Goal: Find contact information: Find contact information

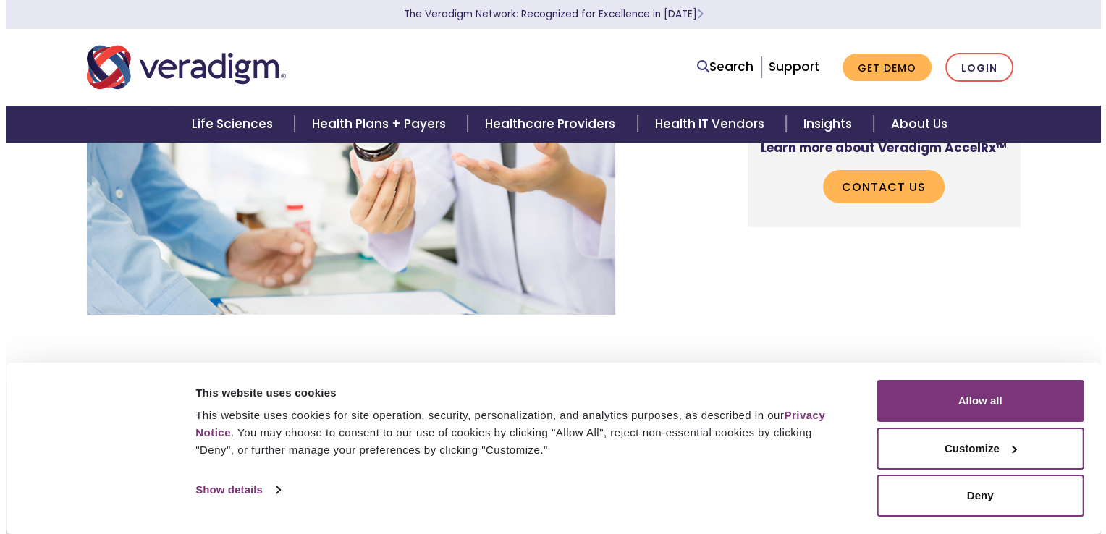
scroll to position [217, 0]
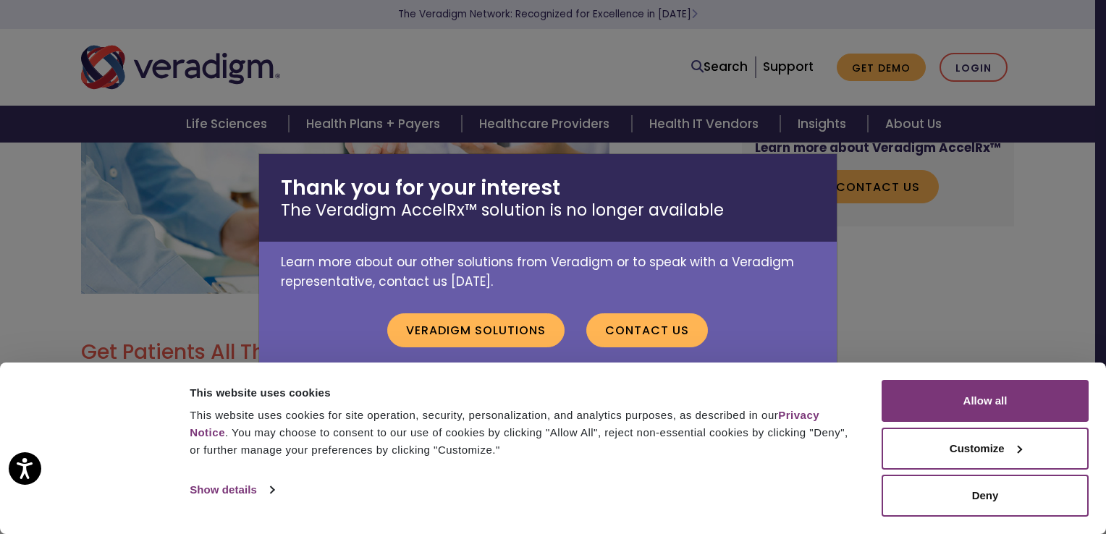
click at [421, 78] on div "Thank you for your interest The Veradigm AccelRx™ solution is no longer availab…" at bounding box center [553, 267] width 1106 height 534
click at [475, 372] on div "Consent Details [#IABV2SETTINGS#] About This website uses cookies This website …" at bounding box center [553, 449] width 1106 height 172
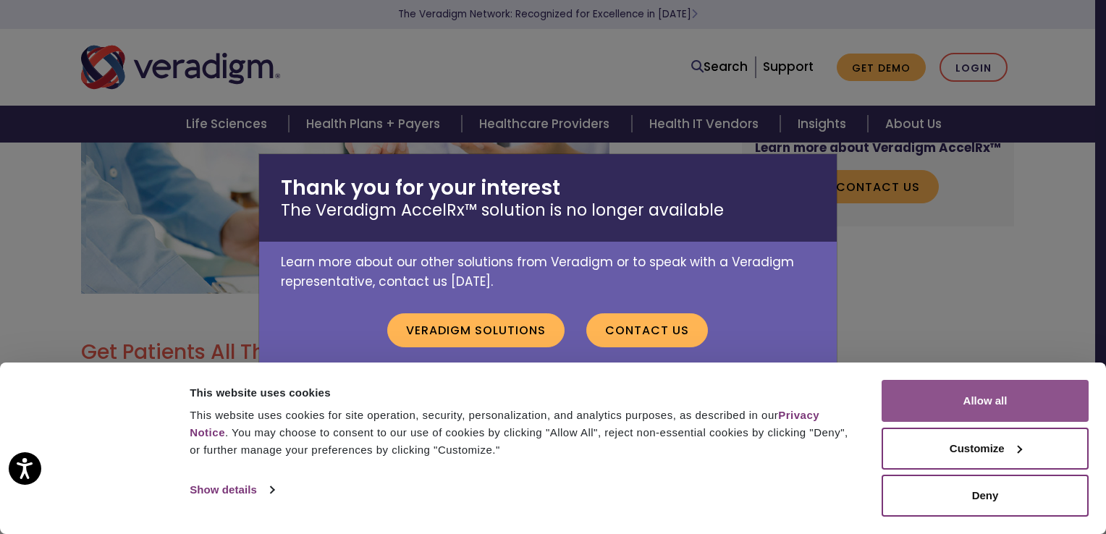
click at [1001, 398] on button "Allow all" at bounding box center [985, 401] width 207 height 42
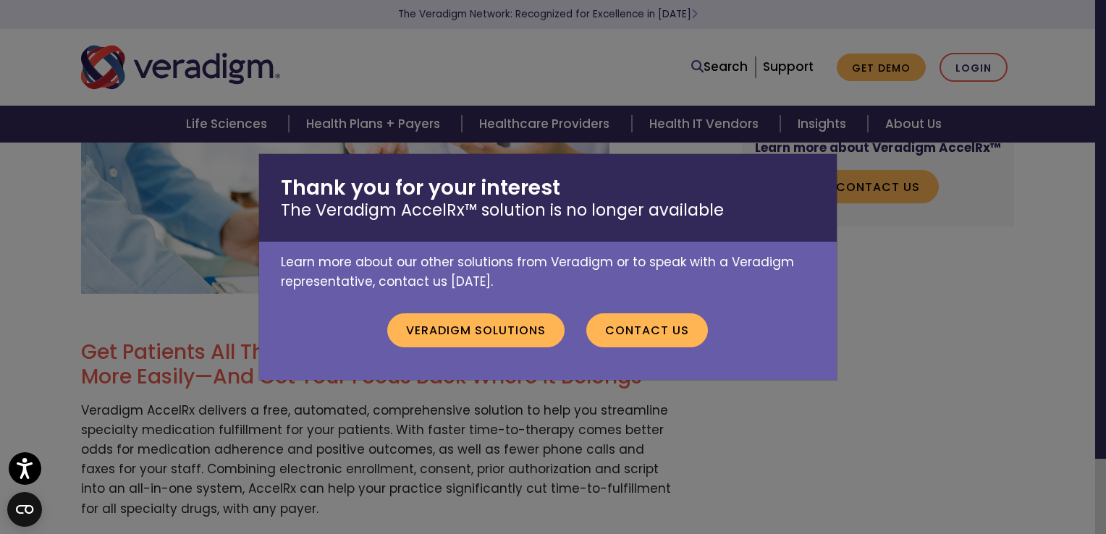
click at [513, 407] on div "Thank you for your interest The Veradigm AccelRx™ solution is no longer availab…" at bounding box center [553, 267] width 1106 height 534
click at [625, 336] on link "Contact Us" at bounding box center [647, 330] width 122 height 33
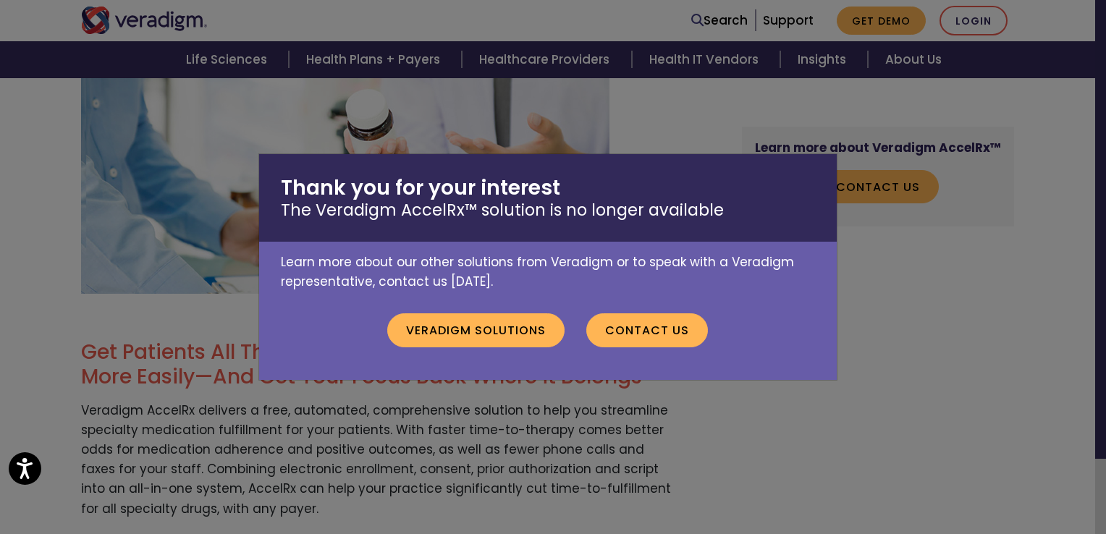
click at [440, 445] on div "Thank you for your interest The Veradigm AccelRx™ solution is no longer availab…" at bounding box center [553, 267] width 1106 height 534
click at [487, 344] on link "Veradigm Solutions" at bounding box center [475, 330] width 177 height 33
